Goal: Communication & Community: Answer question/provide support

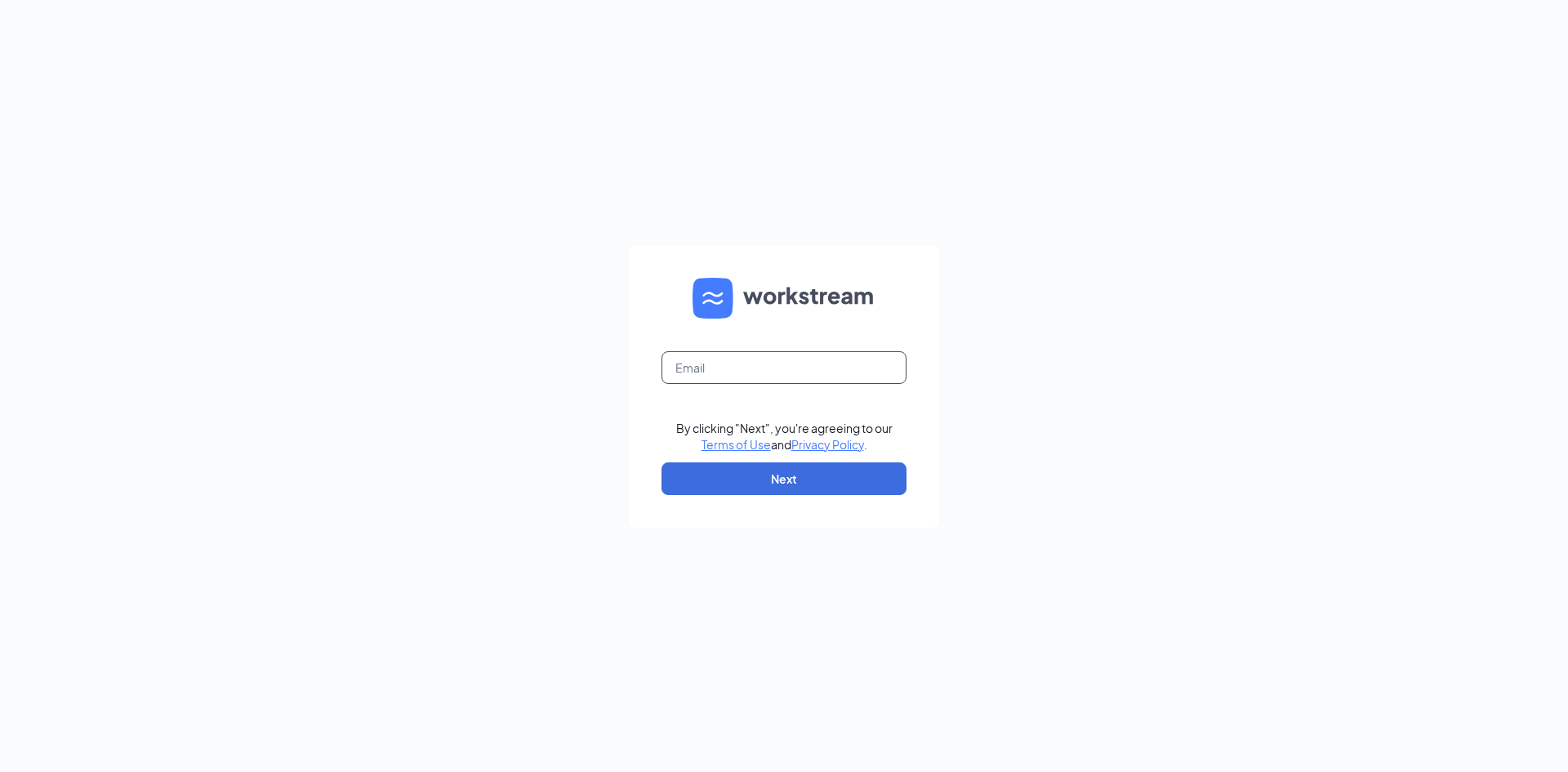
click at [731, 364] on input "text" at bounding box center [784, 368] width 245 height 33
type input "HST.MGR@scrivanos.com"
click at [758, 480] on button "Next" at bounding box center [784, 479] width 245 height 33
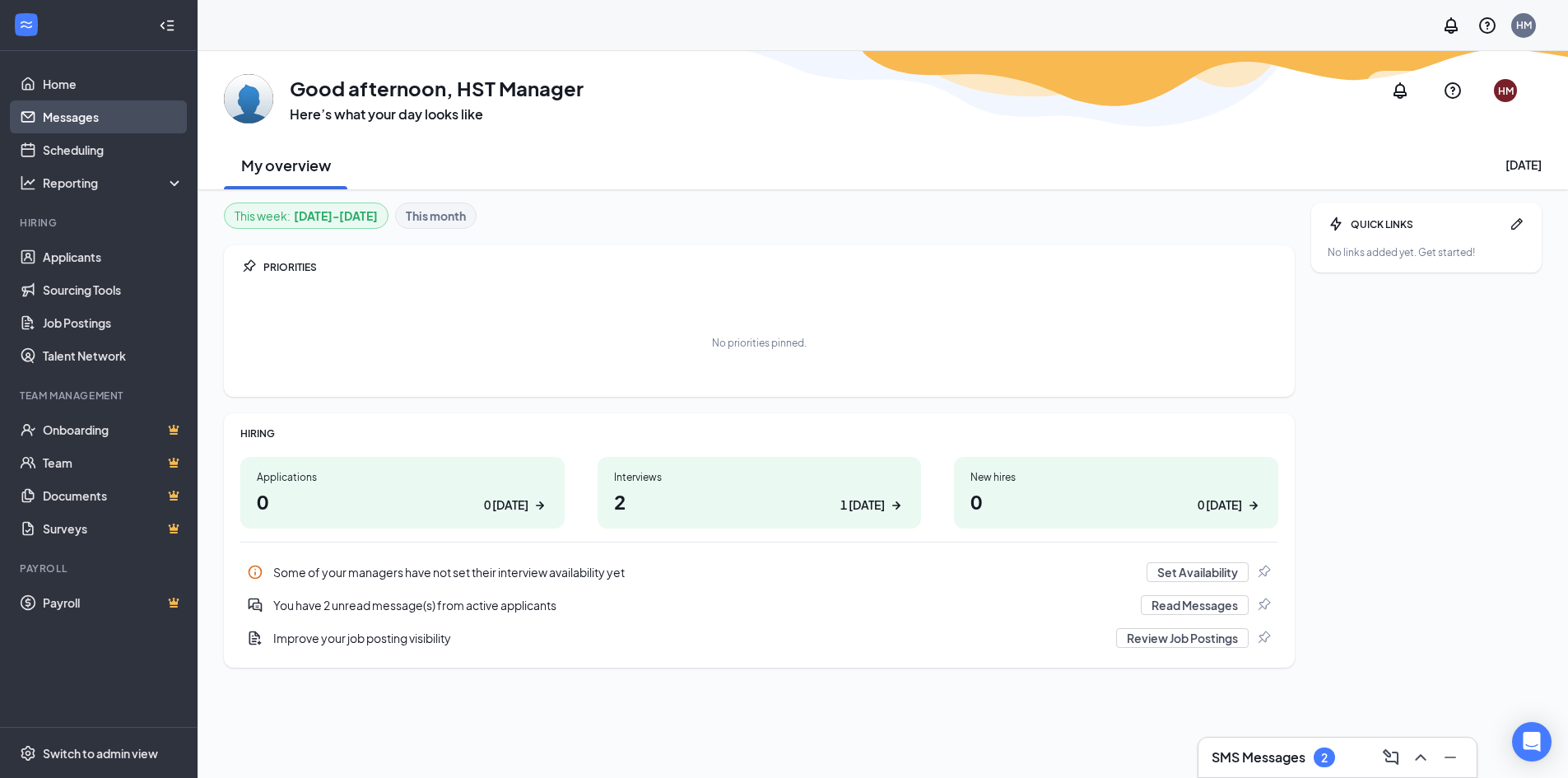
click at [92, 123] on link "Messages" at bounding box center [113, 117] width 141 height 33
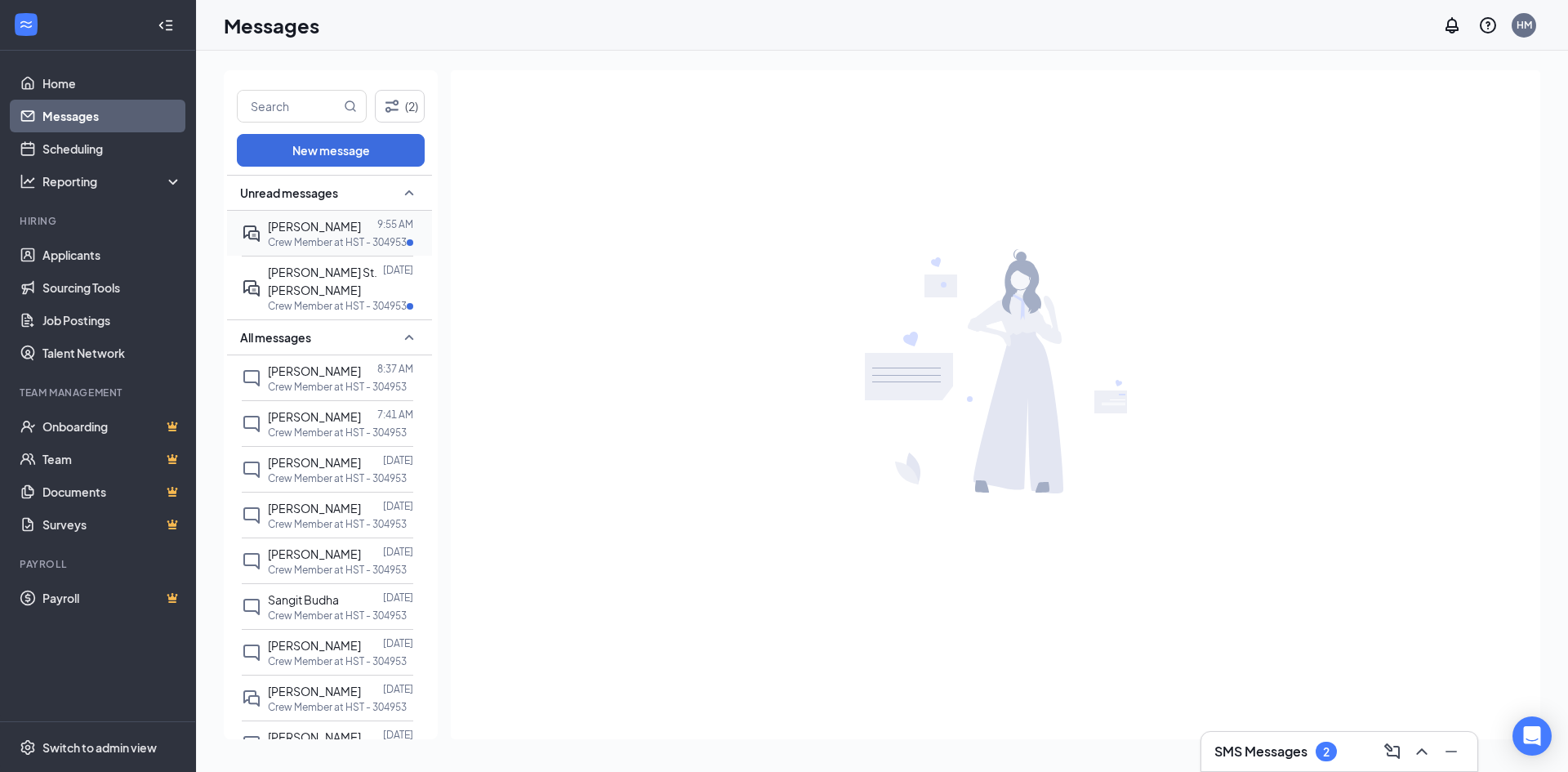
click at [320, 233] on span "Dallas Kruczek" at bounding box center [314, 226] width 93 height 15
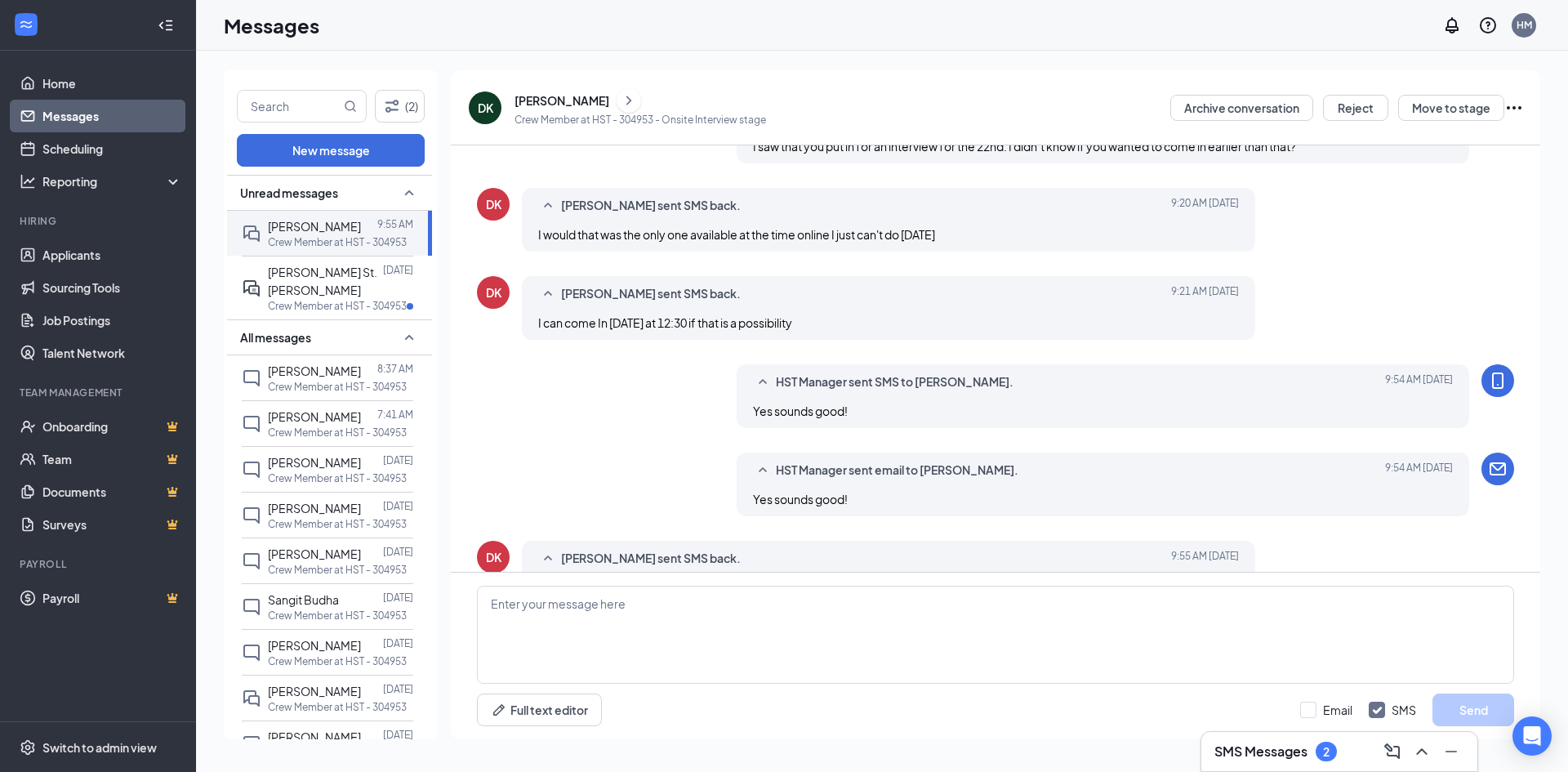
scroll to position [508, 0]
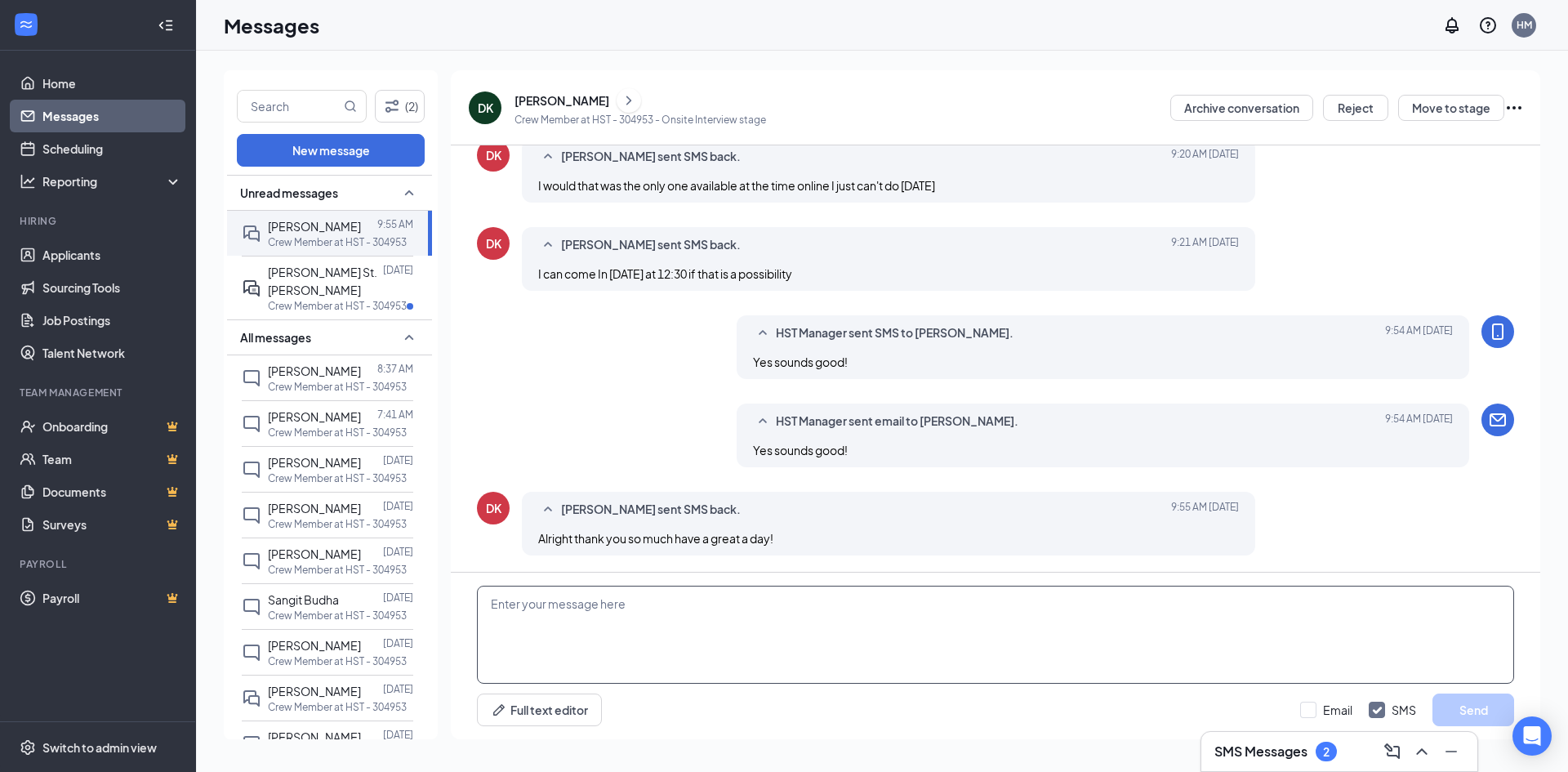
click at [754, 618] on textarea at bounding box center [996, 635] width 1037 height 98
type textarea "You too!"
click at [1485, 707] on button "Send" at bounding box center [1473, 710] width 82 height 33
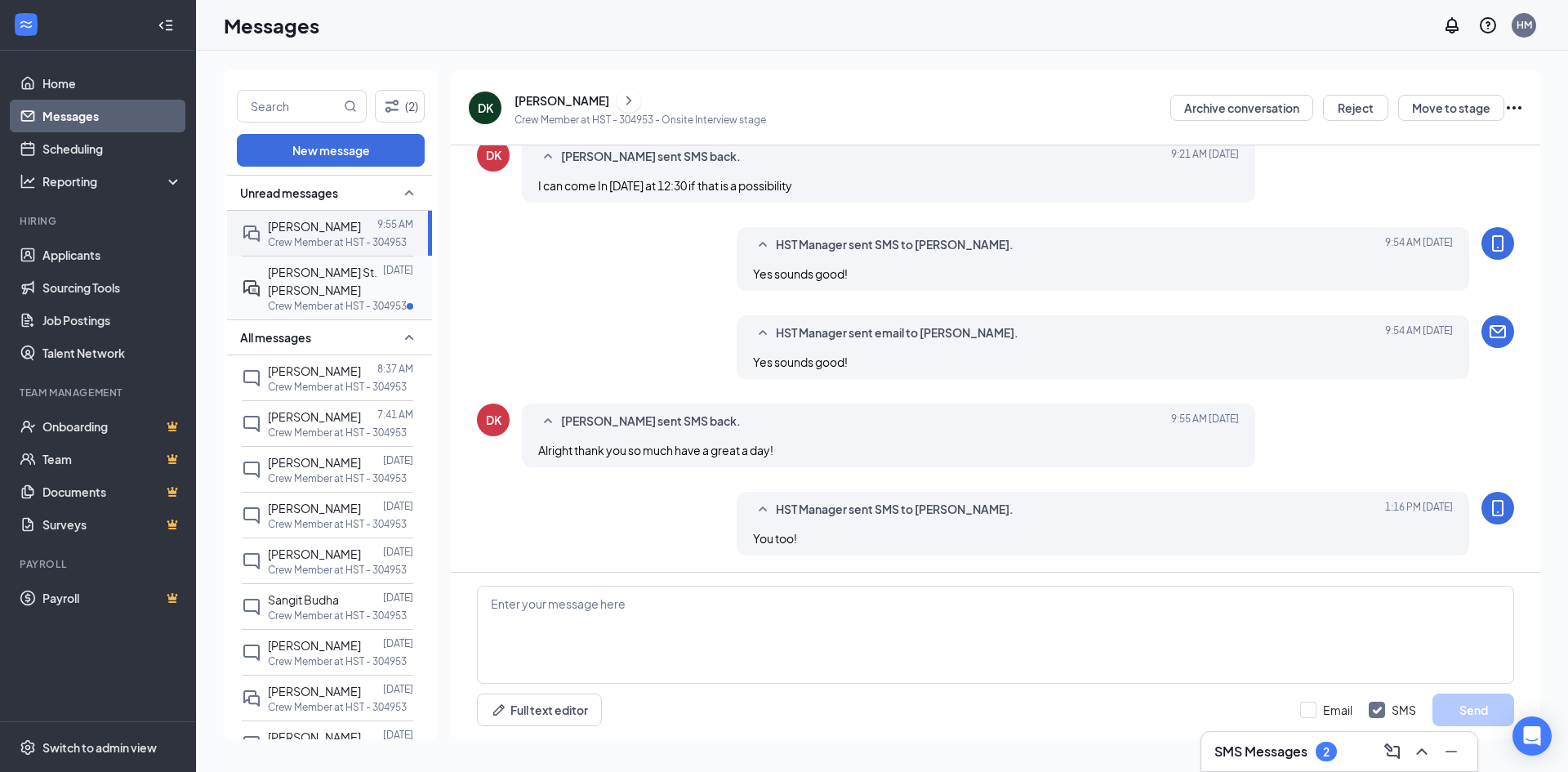
click at [302, 271] on span "Liliana St.Laurent" at bounding box center [322, 281] width 109 height 33
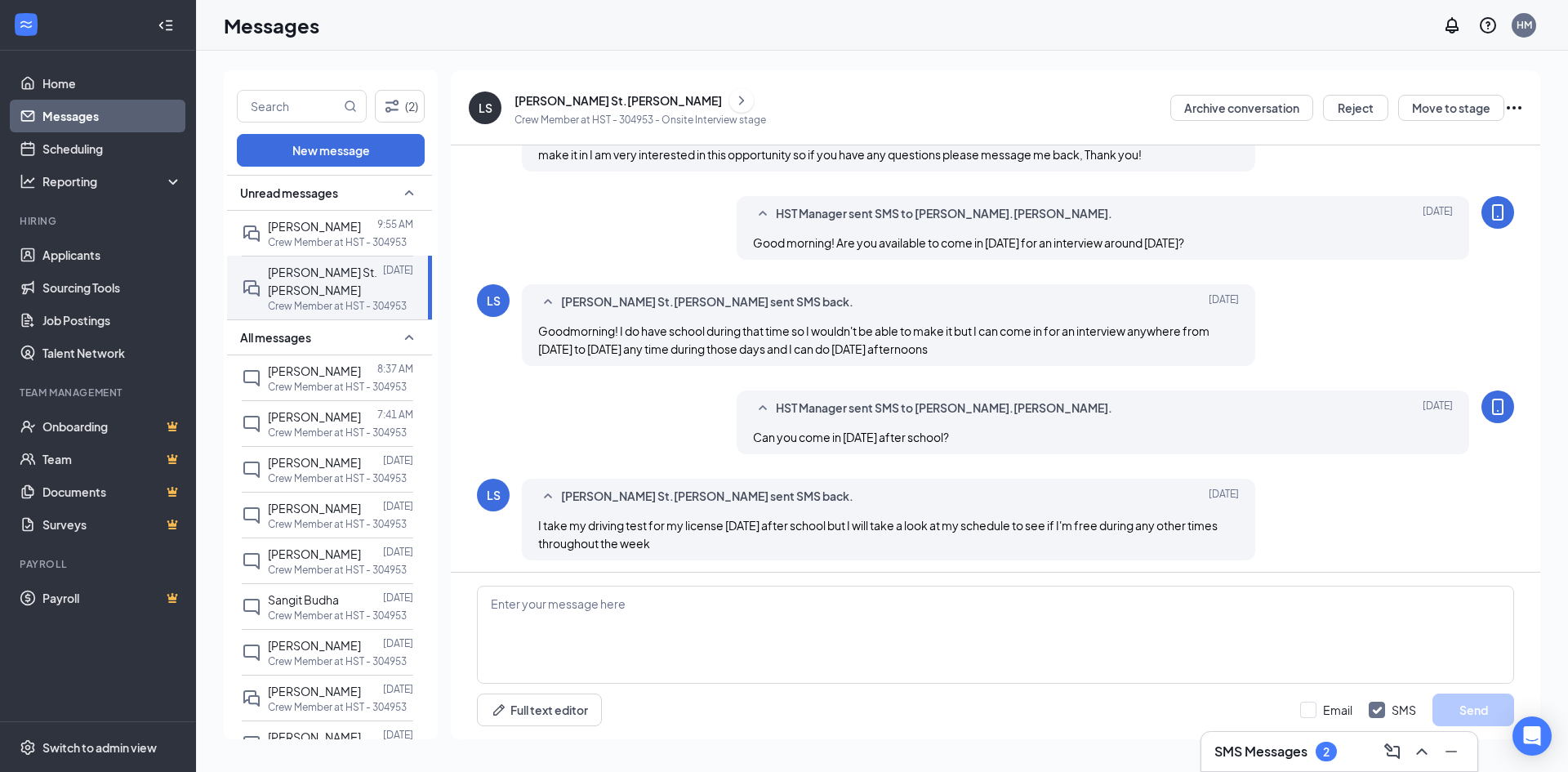
scroll to position [474, 0]
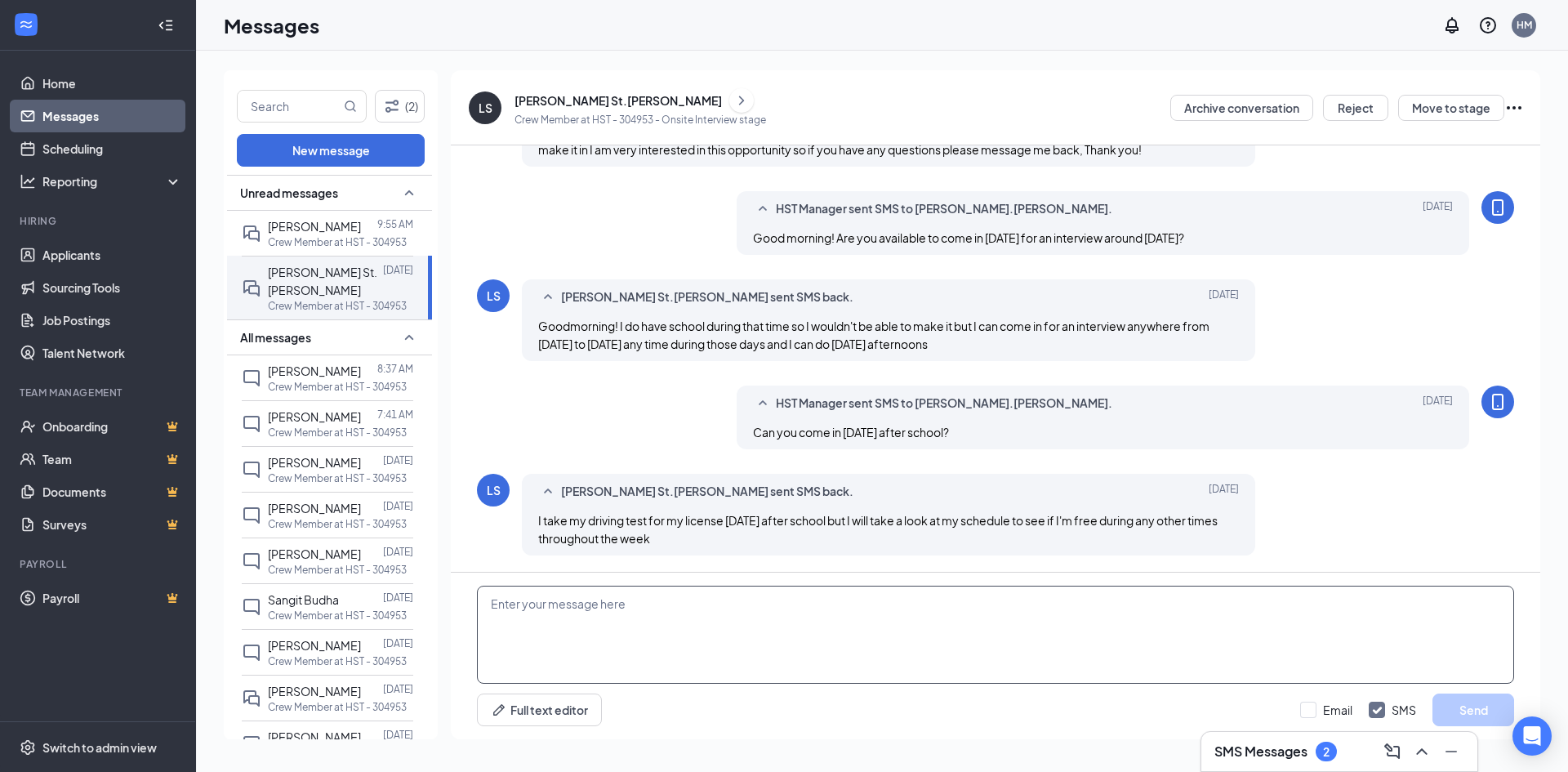
click at [708, 599] on textarea at bounding box center [996, 635] width 1037 height 98
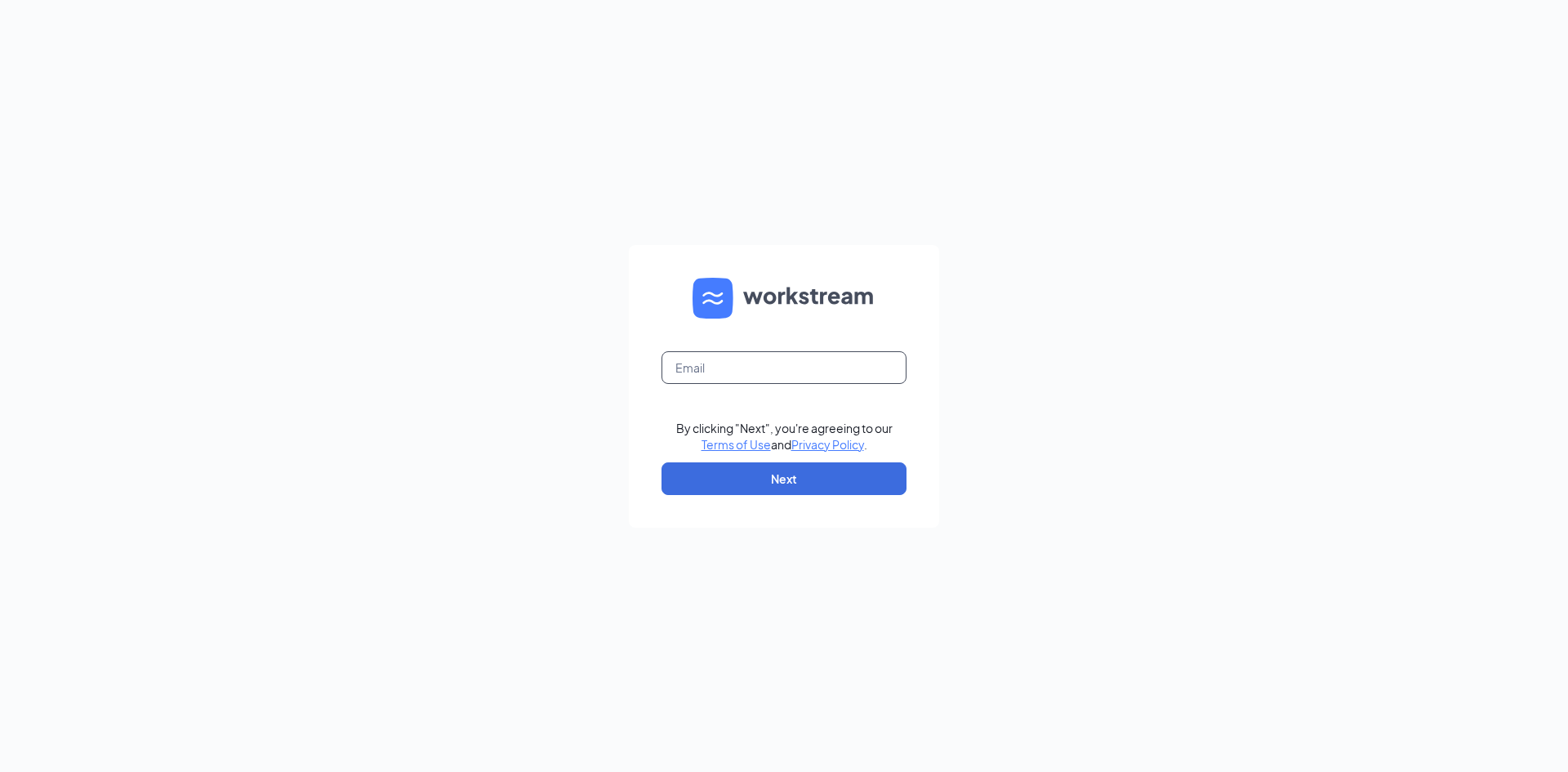
drag, startPoint x: 693, startPoint y: 360, endPoint x: 697, endPoint y: 370, distance: 10.8
click at [695, 365] on input "text" at bounding box center [784, 368] width 245 height 33
type input "HST.MGR@scrivanos.com"
click at [781, 482] on button "Next" at bounding box center [784, 479] width 245 height 33
